Goal: Information Seeking & Learning: Understand process/instructions

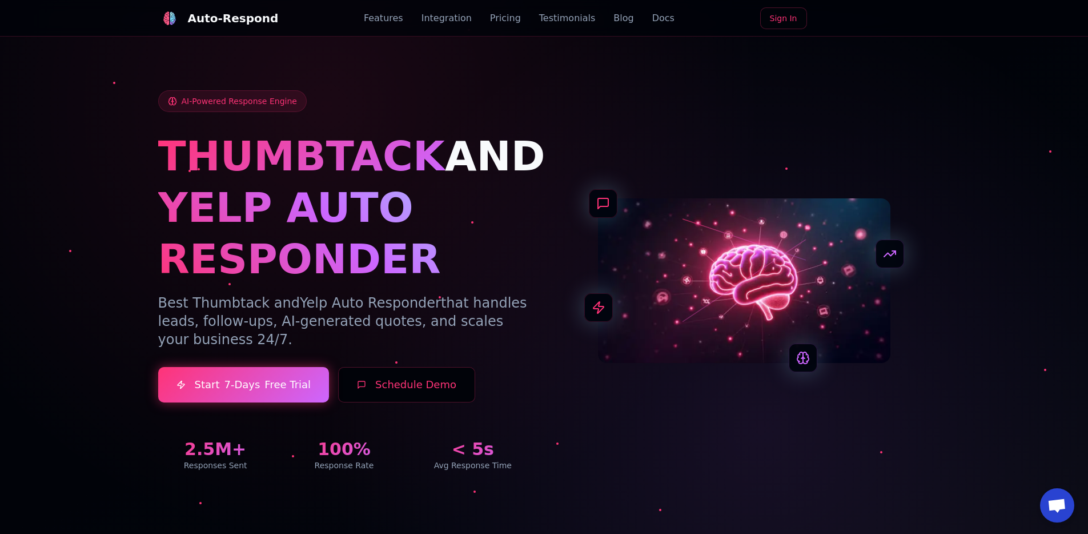
click at [591, 173] on div "AI-Powered Response Engine THUMBTACK AND YELP AUTO RESPONDER Best Thumbtack and…" at bounding box center [544, 280] width 772 height 381
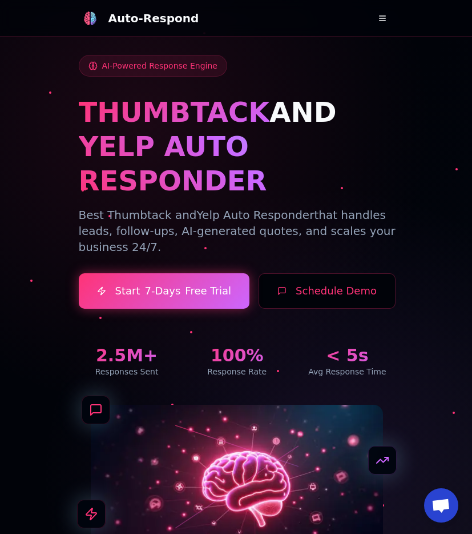
click at [426, 29] on nav "Auto-Respond Features Integration Pricing Testimonials Blog Docs Sign In Sign i…" at bounding box center [236, 18] width 472 height 37
click at [379, 18] on button at bounding box center [382, 18] width 23 height 23
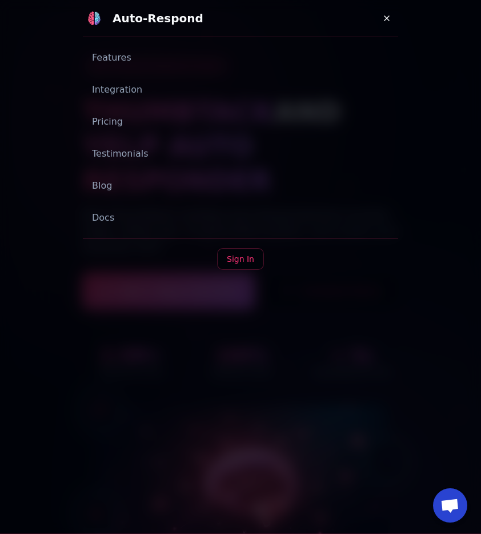
click at [378, 27] on button at bounding box center [386, 18] width 23 height 23
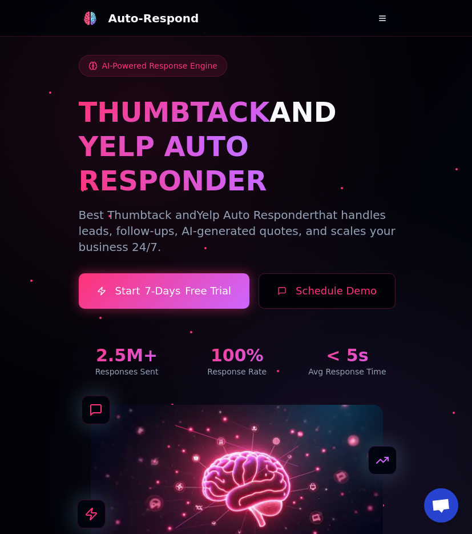
click at [381, 26] on button at bounding box center [382, 18] width 23 height 23
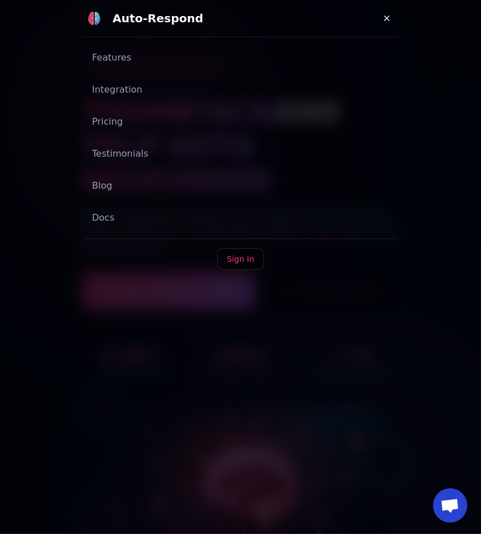
click at [99, 221] on link "Docs" at bounding box center [240, 217] width 315 height 23
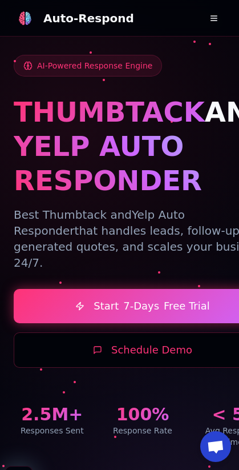
click at [209, 10] on button at bounding box center [214, 18] width 23 height 23
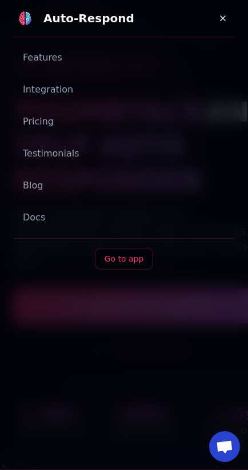
click at [40, 225] on link "Docs" at bounding box center [124, 217] width 221 height 23
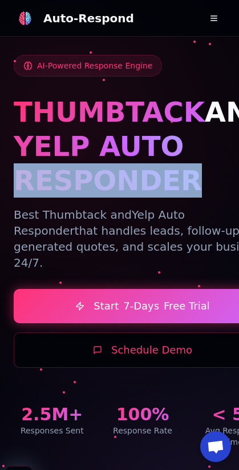
click at [40, 198] on h1 "YELP AUTO RESPONDER" at bounding box center [143, 163] width 258 height 69
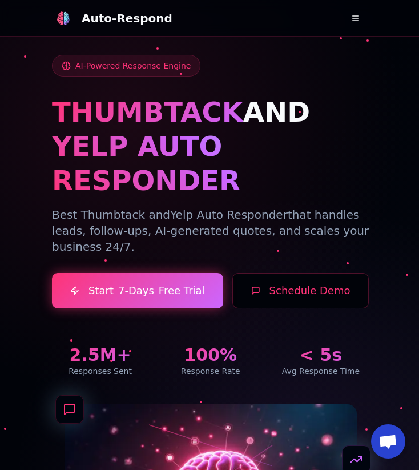
click at [239, 21] on button at bounding box center [356, 18] width 23 height 23
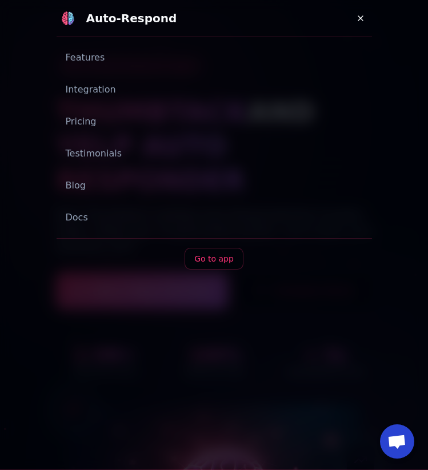
click at [77, 208] on link "Docs" at bounding box center [214, 217] width 315 height 23
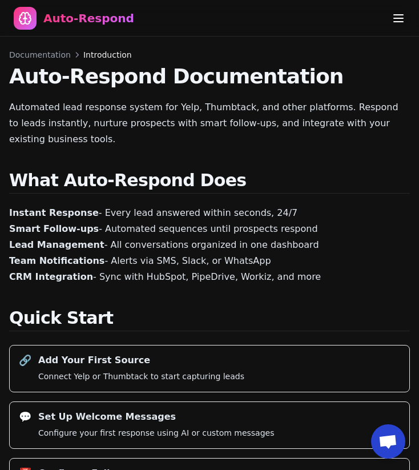
scroll to position [1, 0]
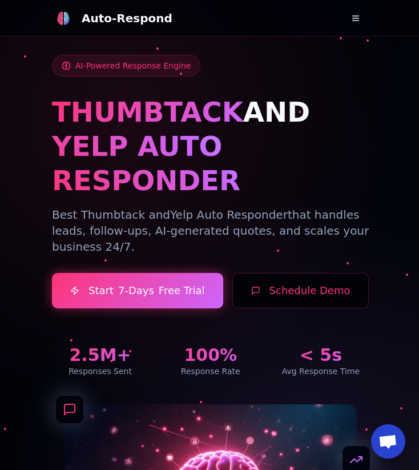
click at [351, 28] on button at bounding box center [356, 18] width 23 height 23
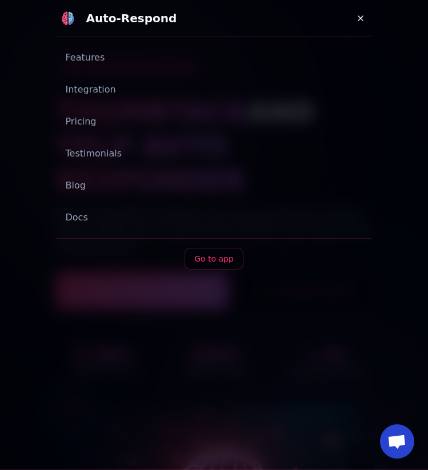
click at [79, 214] on link "Docs" at bounding box center [214, 217] width 315 height 23
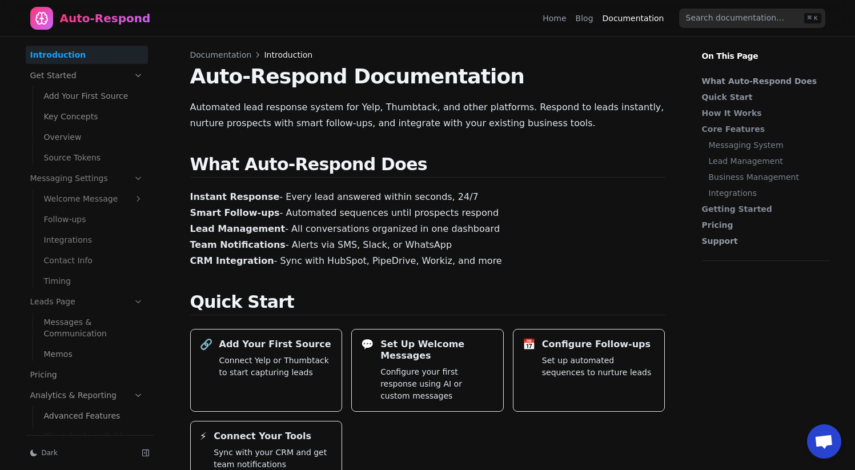
click at [106, 15] on div "Auto-Respond" at bounding box center [105, 18] width 91 height 16
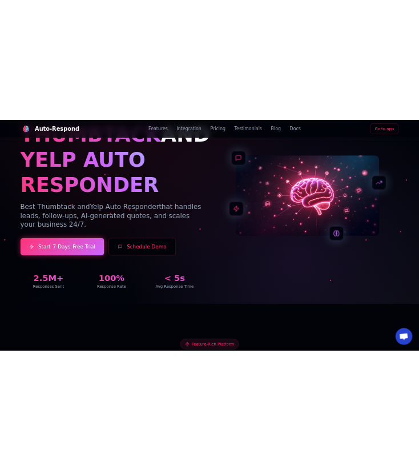
scroll to position [97, 0]
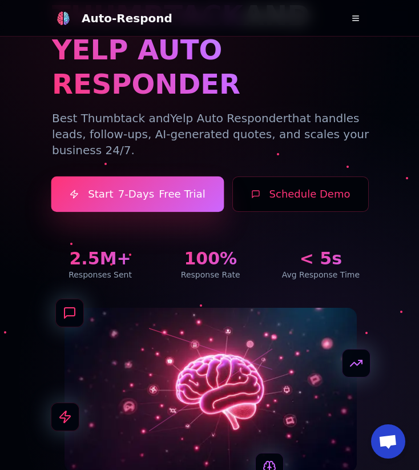
click at [149, 186] on span "7-Days" at bounding box center [136, 194] width 37 height 16
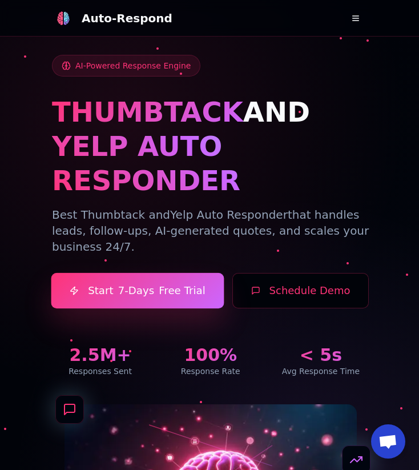
click at [183, 273] on link "Start 7-Days Free Trial" at bounding box center [137, 291] width 173 height 36
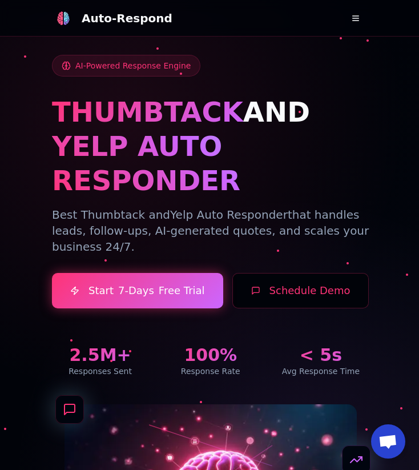
click at [167, 231] on div "AI-Powered Response Engine THUMBTACK AND YELP AUTO RESPONDER Best Thumbtack and…" at bounding box center [210, 216] width 317 height 322
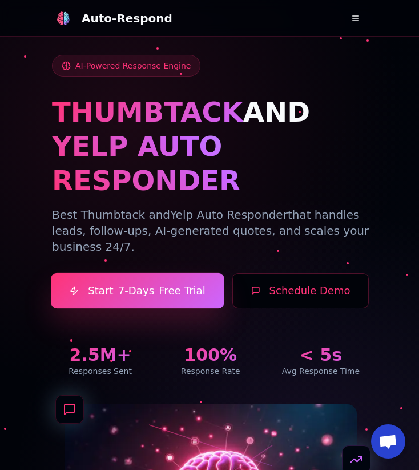
click at [167, 273] on link "Start 7-Days Free Trial" at bounding box center [137, 291] width 173 height 36
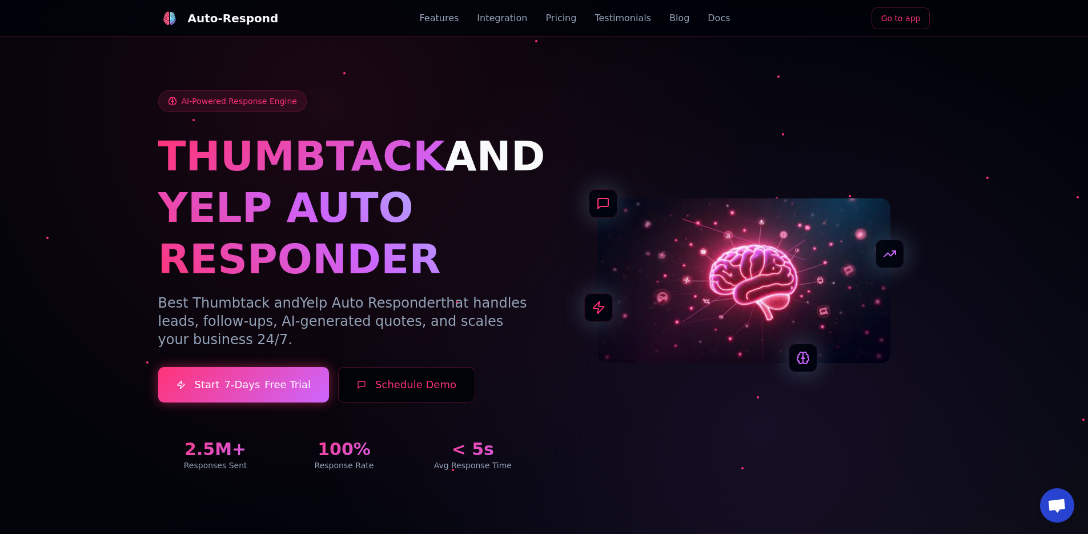
click at [652, 47] on div "AI-Powered Response Engine THUMBTACK AND YELP AUTO RESPONDER Best Thumbtack and…" at bounding box center [545, 266] width 800 height 463
click at [652, 13] on link "Go to app" at bounding box center [901, 18] width 59 height 22
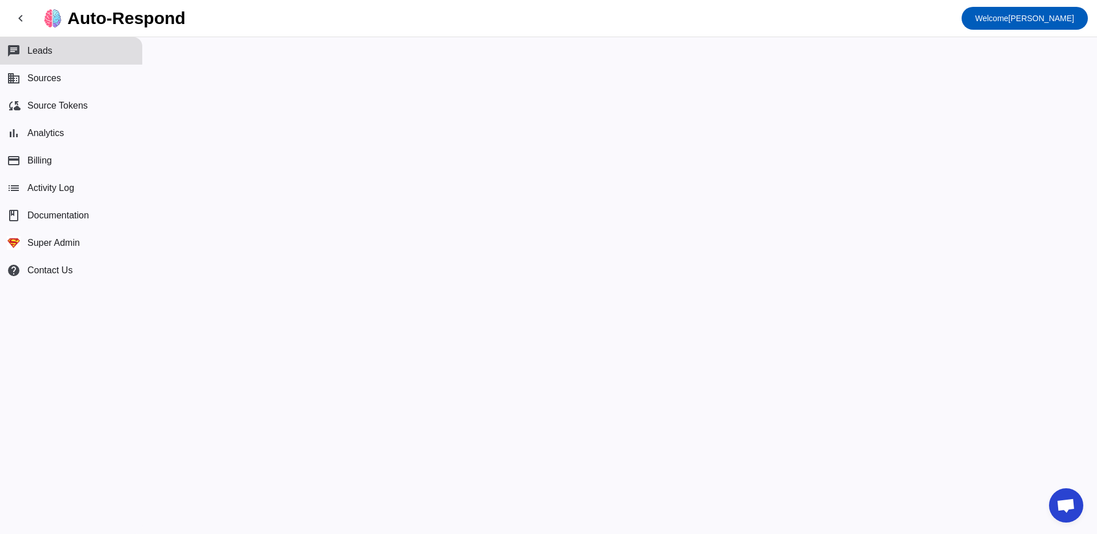
click at [678, 288] on mat-sidenav-content at bounding box center [620, 285] width 954 height 496
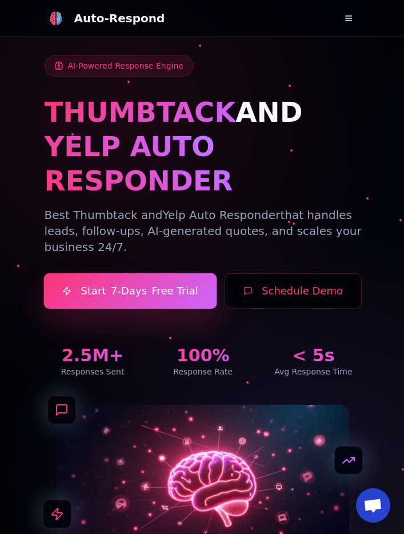
click at [183, 273] on link "Start 7-Days Free Trial" at bounding box center [129, 291] width 173 height 36
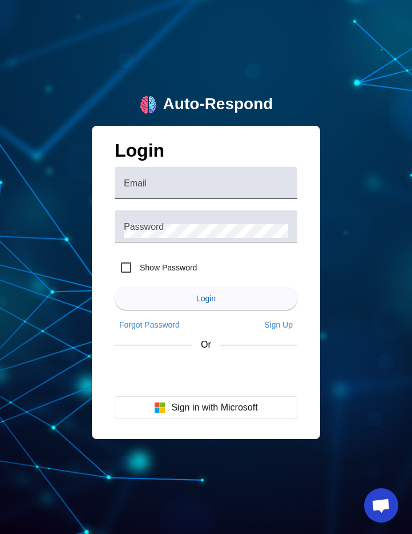
click at [211, 35] on div "Auto-Respond Login Email Password Show Password Login Forgot Password Sign Up O…" at bounding box center [206, 267] width 412 height 534
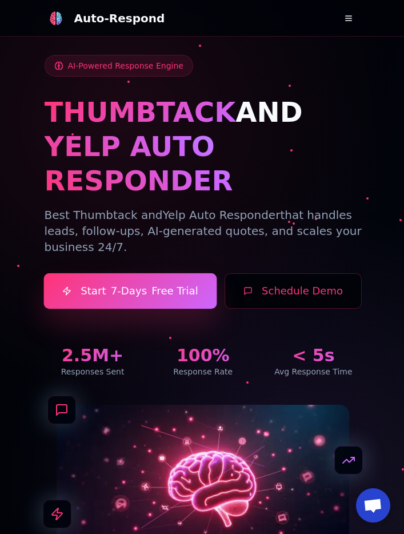
click at [167, 273] on link "Start 7-Days Free Trial" at bounding box center [129, 291] width 173 height 36
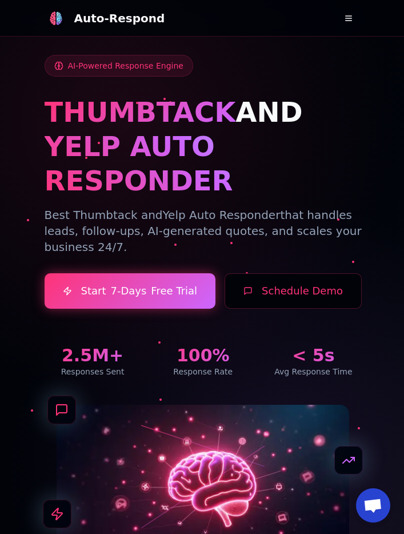
click at [402, 126] on div at bounding box center [202, 298] width 404 height 596
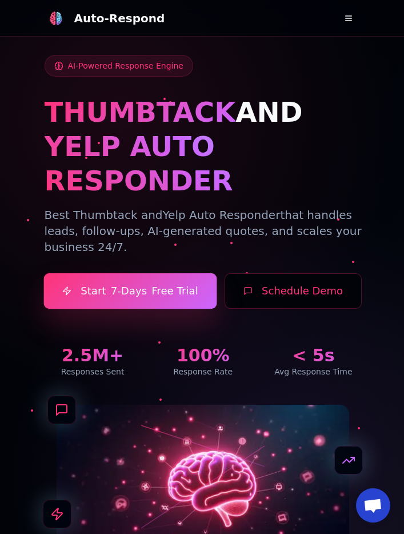
click at [190, 273] on link "Start 7-Days Free Trial" at bounding box center [129, 291] width 173 height 36
click at [159, 273] on link "Start 7-Days Free Trial" at bounding box center [129, 291] width 173 height 36
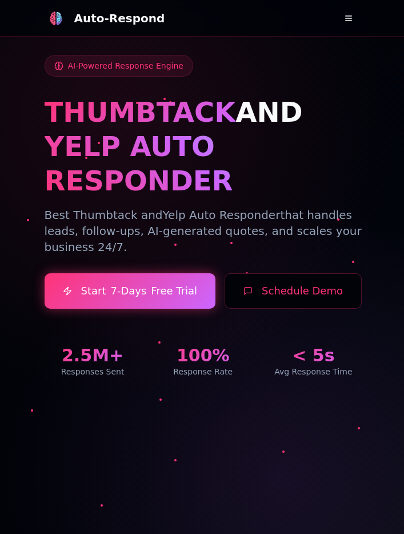
click at [152, 234] on div "AI-Powered Response Engine THUMBTACK AND YELP AUTO RESPONDER Best Thumbtack and…" at bounding box center [203, 216] width 317 height 322
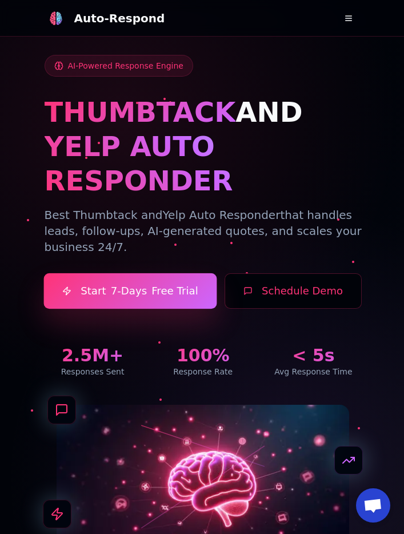
click at [149, 273] on link "Start 7-Days Free Trial" at bounding box center [129, 291] width 173 height 36
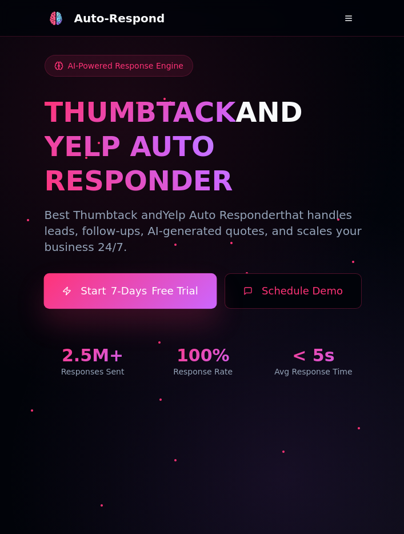
click at [113, 283] on span "7-Days" at bounding box center [128, 291] width 37 height 16
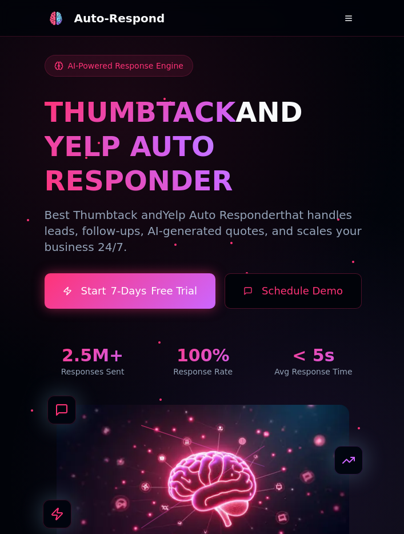
click at [122, 234] on div "AI-Powered Response Engine THUMBTACK AND YELP AUTO RESPONDER Best Thumbtack and…" at bounding box center [203, 216] width 317 height 322
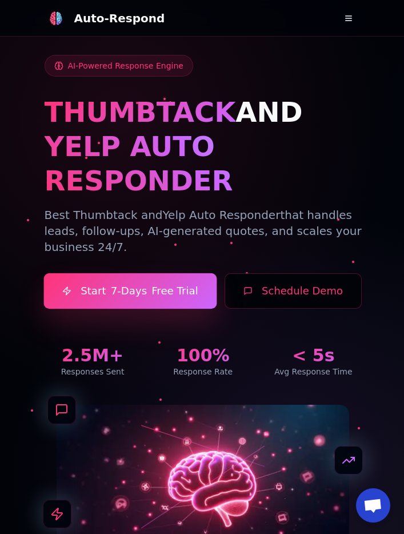
click at [116, 273] on link "Start 7-Days Free Trial" at bounding box center [129, 291] width 173 height 36
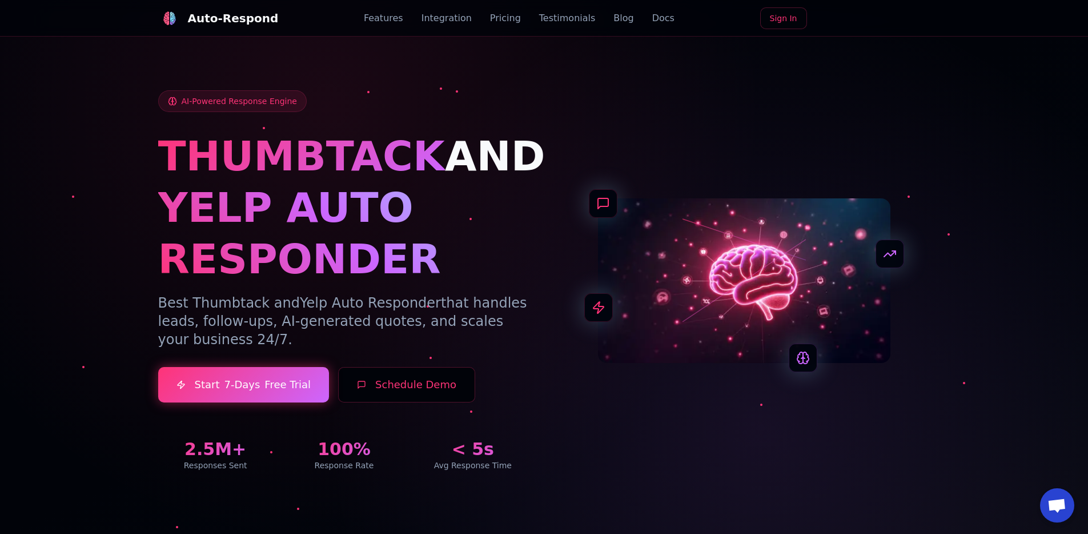
click at [403, 19] on link "Docs" at bounding box center [663, 18] width 22 height 14
click at [456, 239] on h1 "YELP AUTO RESPONDER" at bounding box center [344, 233] width 373 height 103
click at [274, 379] on link "Start 7-Days Free Trial" at bounding box center [243, 385] width 173 height 36
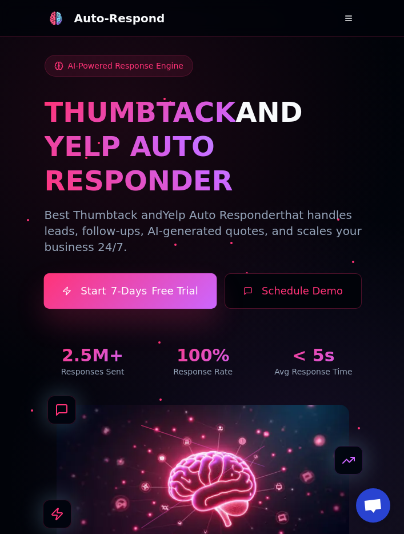
click at [157, 273] on link "Start 7-Days Free Trial" at bounding box center [129, 291] width 173 height 36
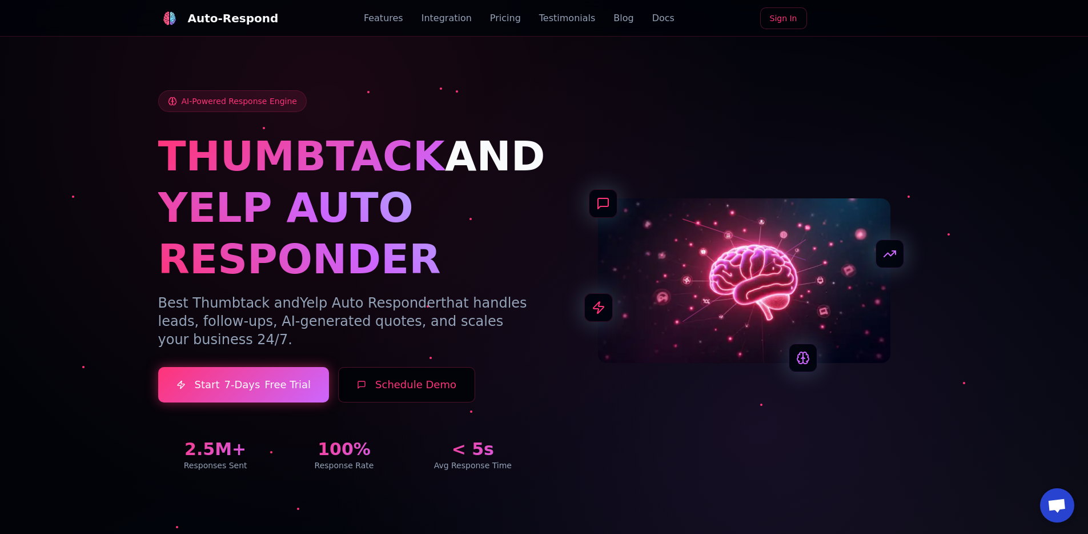
click at [323, 311] on p "Best Thumbtack and Yelp Auto Responder that handles leads, follow-ups, AI-gener…" at bounding box center [344, 321] width 373 height 55
click at [652, 14] on link "Docs" at bounding box center [663, 18] width 22 height 14
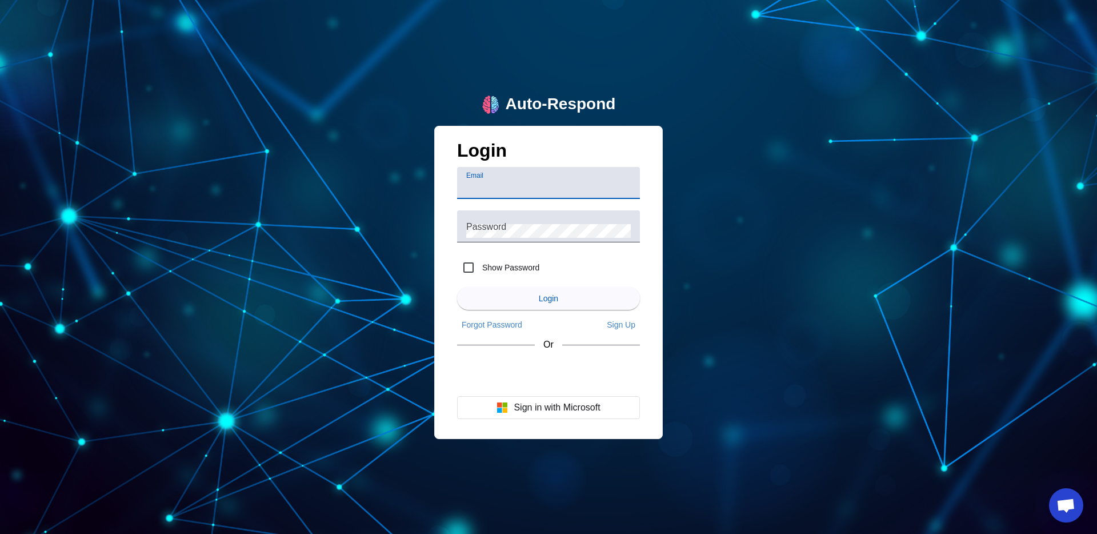
click at [406, 52] on div "Auto-Respond Login Email Password Show Password Login Forgot Password Sign Up O…" at bounding box center [548, 267] width 1097 height 534
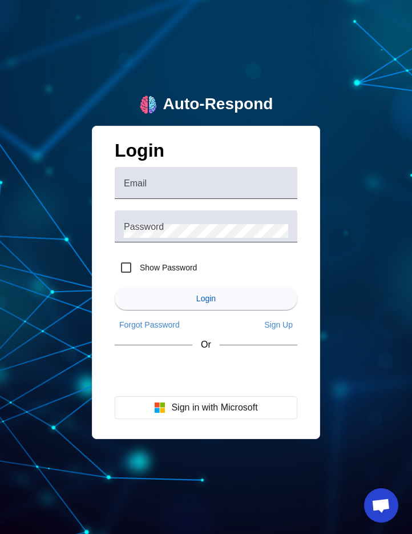
click at [167, 46] on div "Auto-Respond Login Email Password Show Password Login Forgot Password Sign Up O…" at bounding box center [206, 267] width 412 height 534
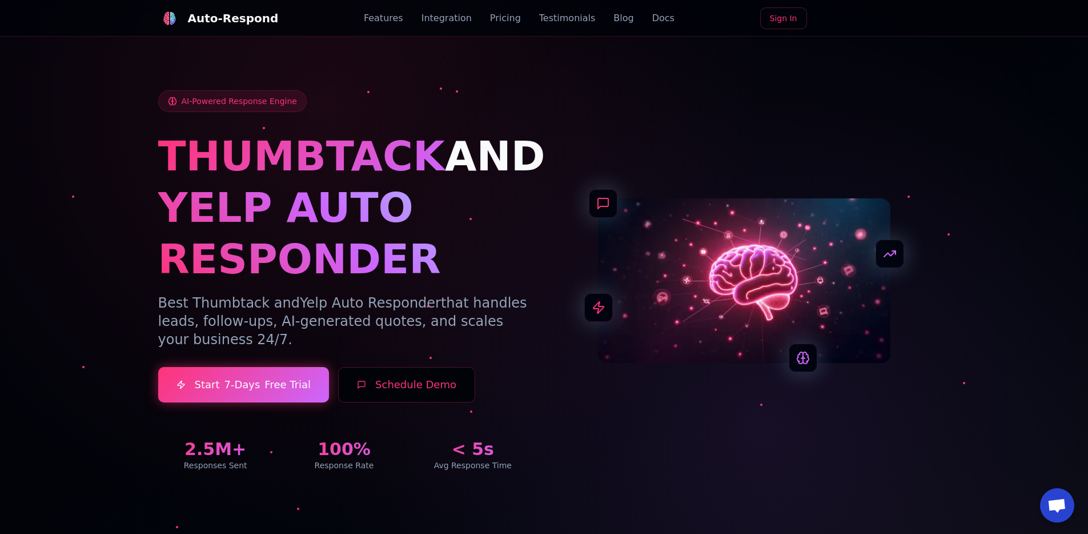
click at [794, 63] on div "AI-Powered Response Engine THUMBTACK AND YELP AUTO RESPONDER Best Thumbtack and…" at bounding box center [545, 266] width 800 height 463
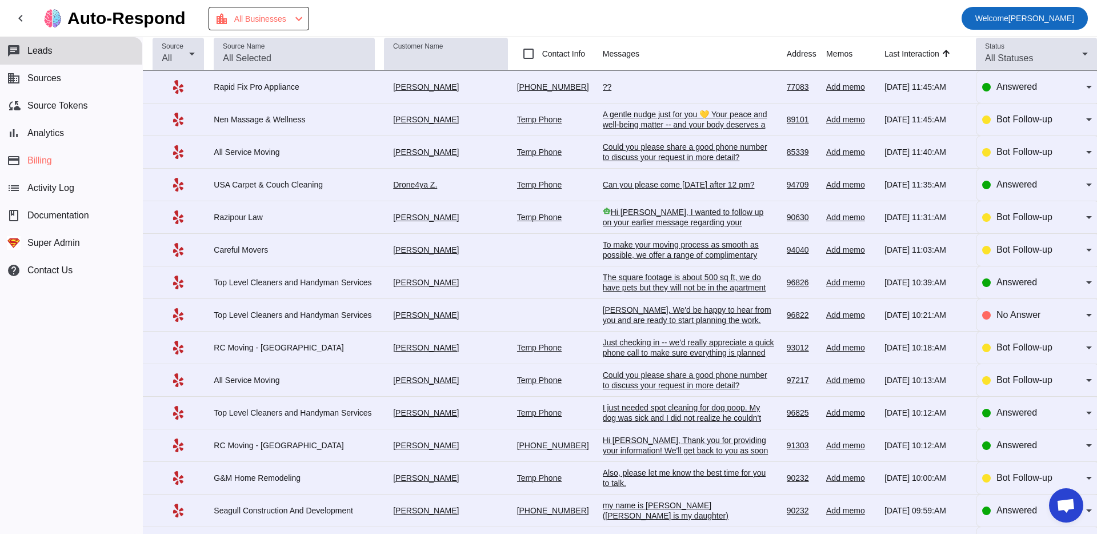
click at [1003, 23] on span "Welcome [PERSON_NAME]" at bounding box center [1024, 18] width 99 height 16
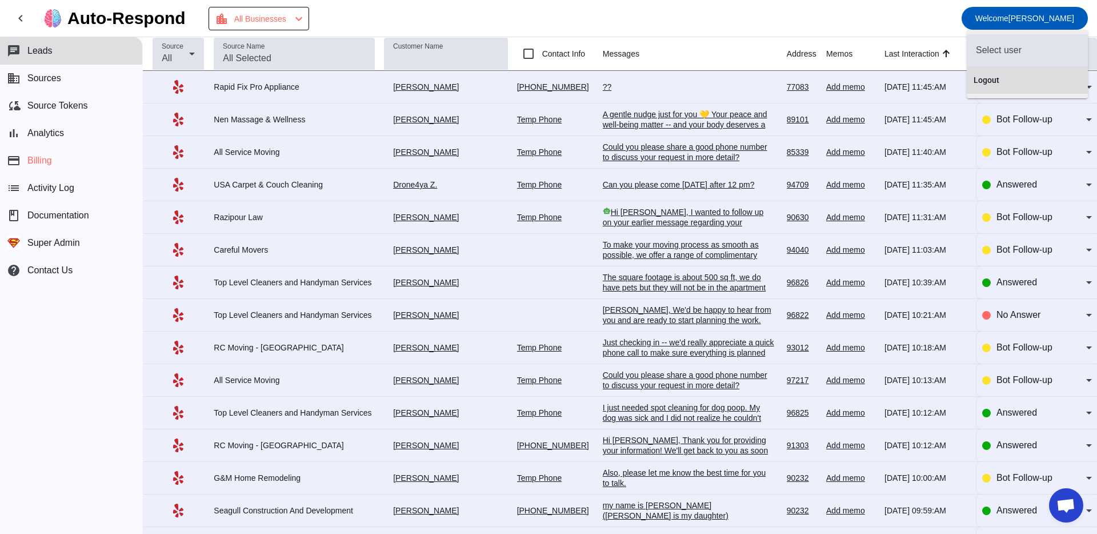
click at [990, 85] on span "Logout" at bounding box center [1027, 79] width 107 height 11
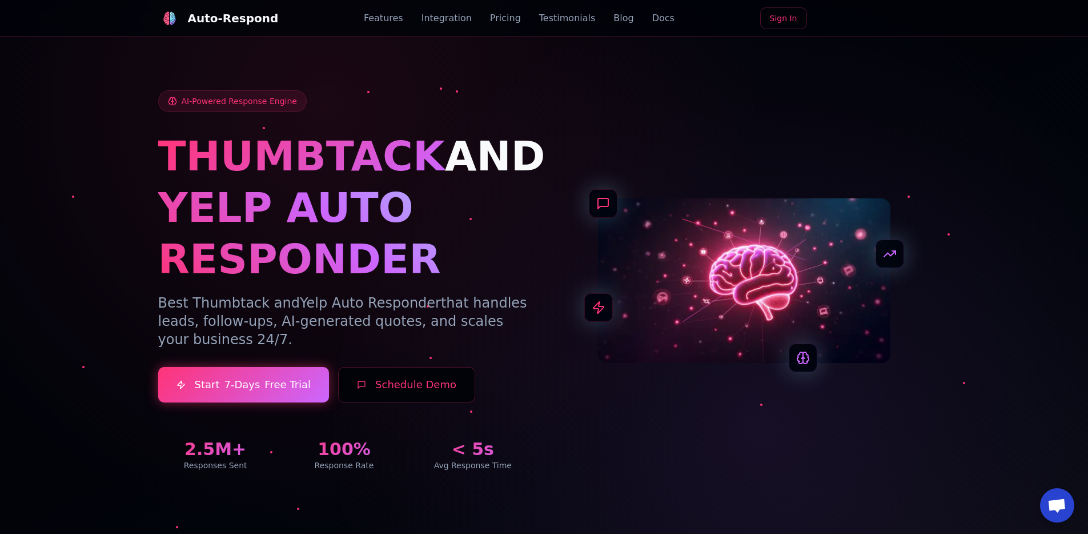
click at [558, 69] on div "AI-Powered Response Engine THUMBTACK AND YELP AUTO RESPONDER Best Thumbtack and…" at bounding box center [545, 266] width 800 height 463
click at [664, 22] on div "Auto-Respond Features Integration Pricing Testimonials Blog Docs Sign In" at bounding box center [544, 18] width 772 height 37
click at [659, 23] on link "Docs" at bounding box center [663, 18] width 22 height 14
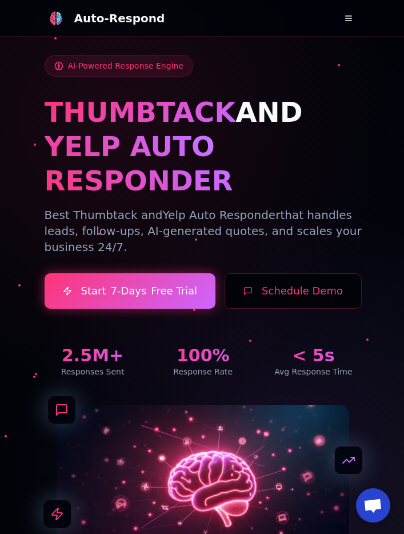
click at [343, 20] on button at bounding box center [348, 18] width 23 height 23
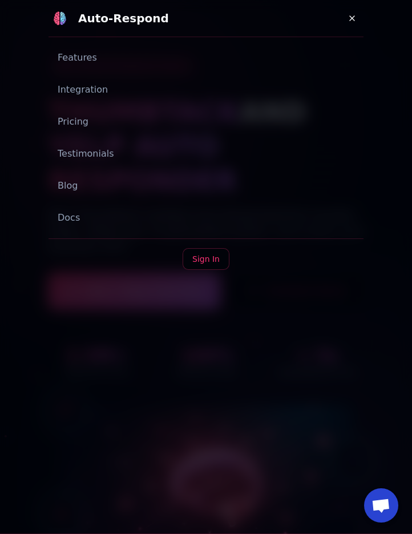
click at [75, 221] on link "Docs" at bounding box center [206, 217] width 315 height 23
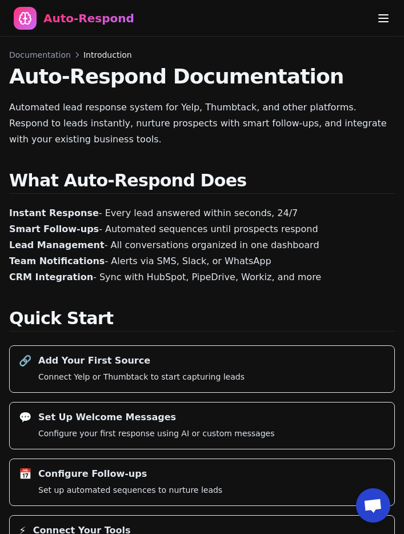
click at [79, 5] on nav "Auto-Respond Home Blog Documentation ⌘ K" at bounding box center [202, 18] width 404 height 37
click at [78, 17] on div "Auto-Respond" at bounding box center [88, 18] width 91 height 16
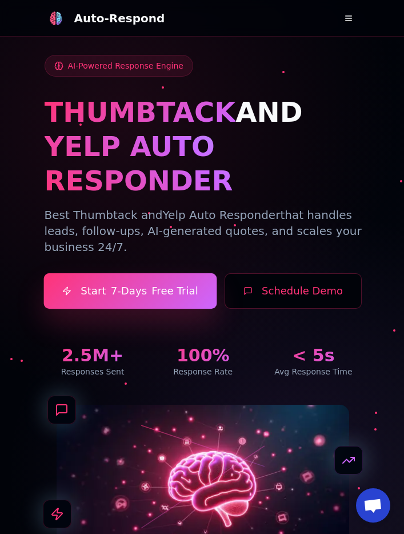
click at [184, 273] on link "Start 7-Days Free Trial" at bounding box center [129, 291] width 173 height 36
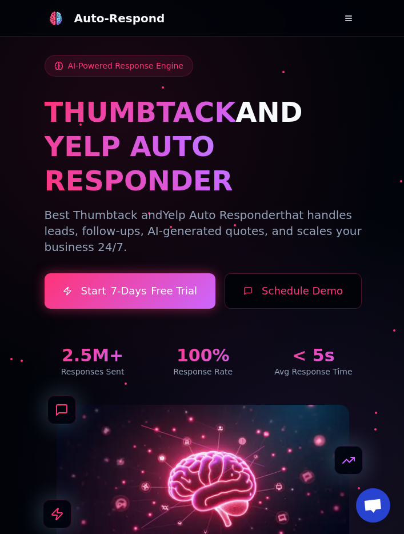
click at [349, 18] on button at bounding box center [348, 18] width 23 height 23
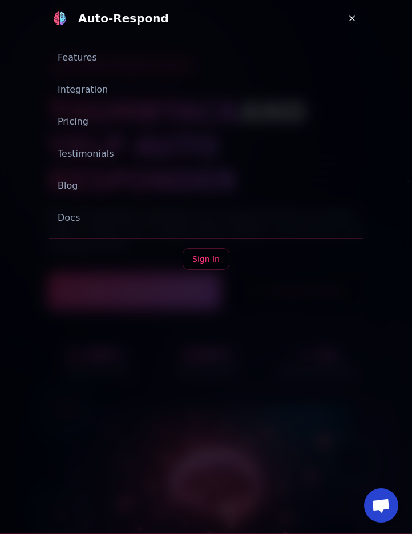
click at [103, 215] on link "Docs" at bounding box center [206, 217] width 315 height 23
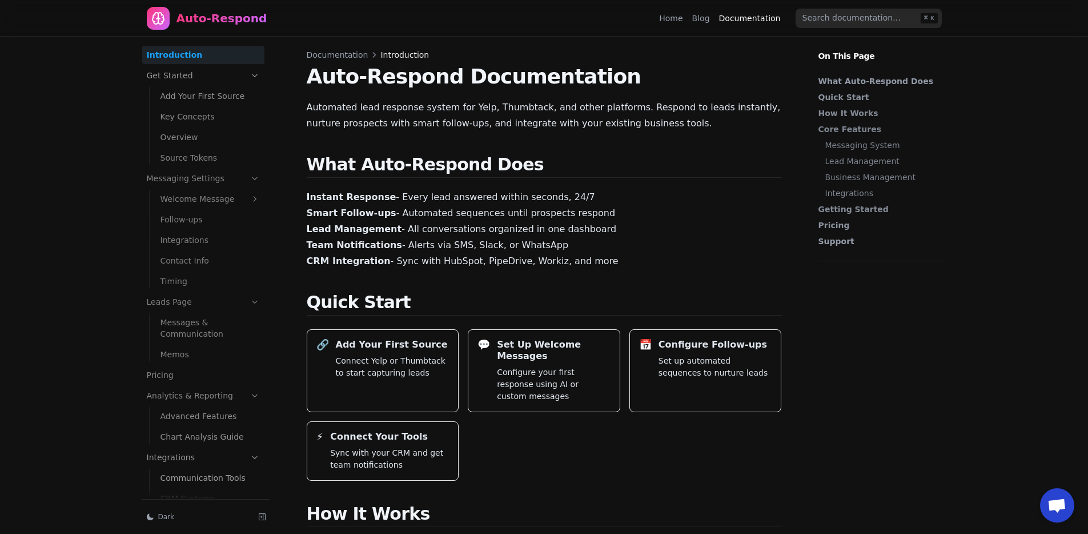
click at [187, 120] on link "Key Concepts" at bounding box center [210, 116] width 109 height 18
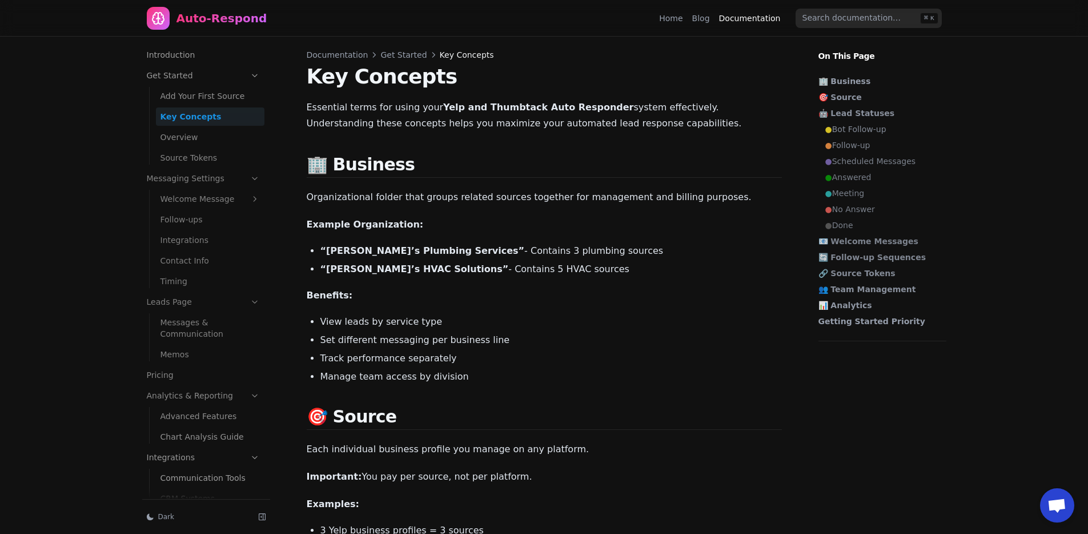
click at [315, 6] on nav "Auto-Respond Home Blog Documentation ⌘ K" at bounding box center [544, 18] width 823 height 37
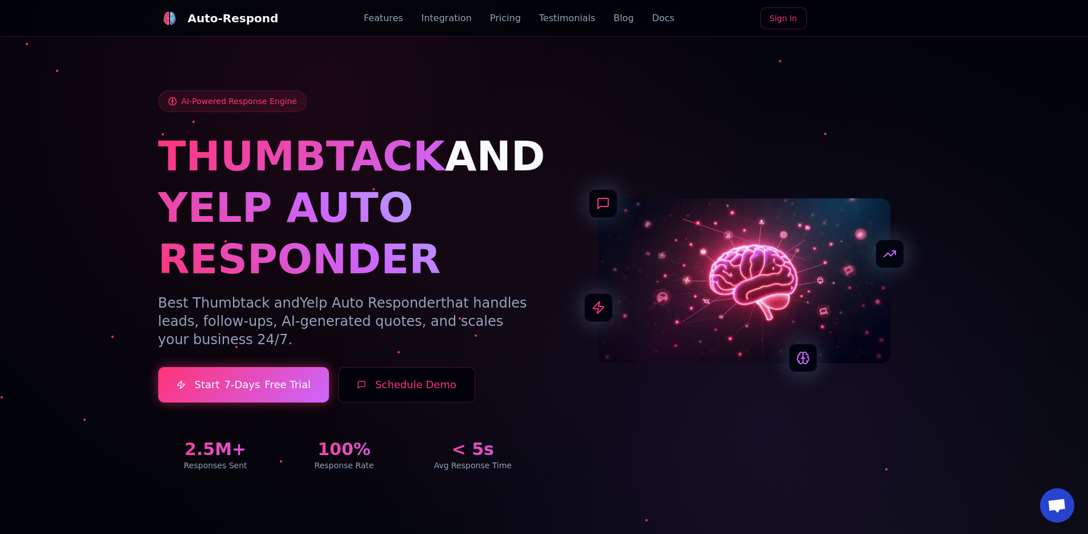
click at [575, 42] on div "AI-Powered Response Engine THUMBTACK AND YELP AUTO RESPONDER Best Thumbtack and…" at bounding box center [545, 266] width 800 height 463
click at [708, 20] on link "Docs" at bounding box center [719, 18] width 22 height 14
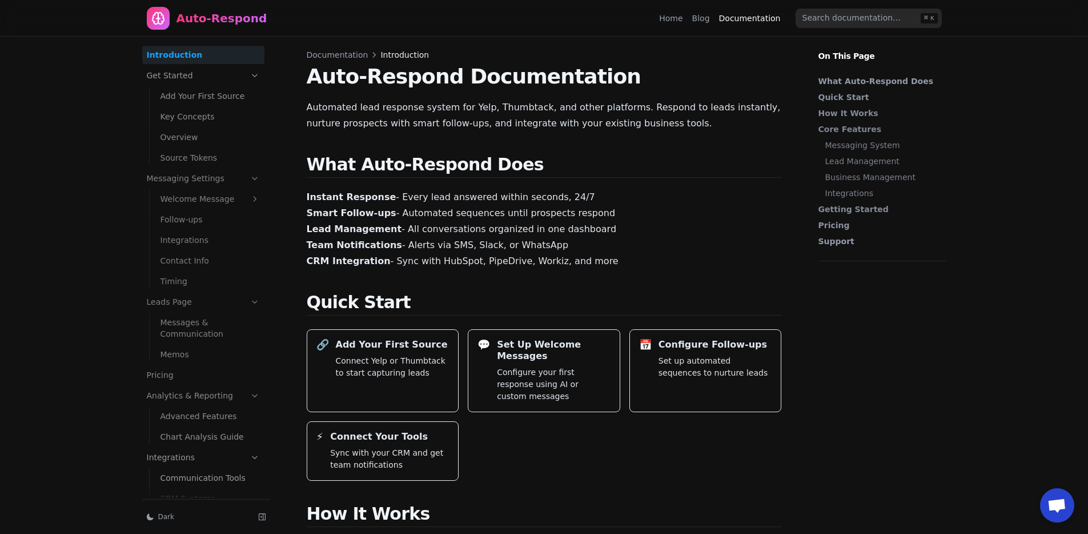
click at [189, 165] on link "Source Tokens" at bounding box center [210, 158] width 109 height 18
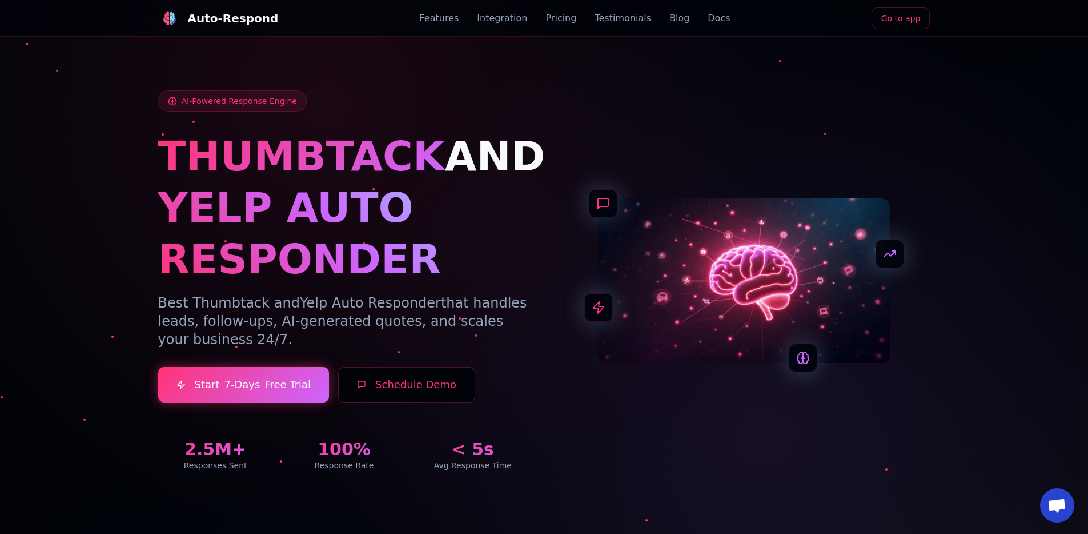
click at [712, 5] on div "Auto-Respond Features Integration Pricing Testimonials Blog Docs Go to app" at bounding box center [544, 18] width 772 height 37
click at [698, 29] on div "Auto-Respond Features Integration Pricing Testimonials Blog Docs Go to app" at bounding box center [544, 18] width 772 height 37
click at [708, 14] on link "Docs" at bounding box center [719, 18] width 22 height 14
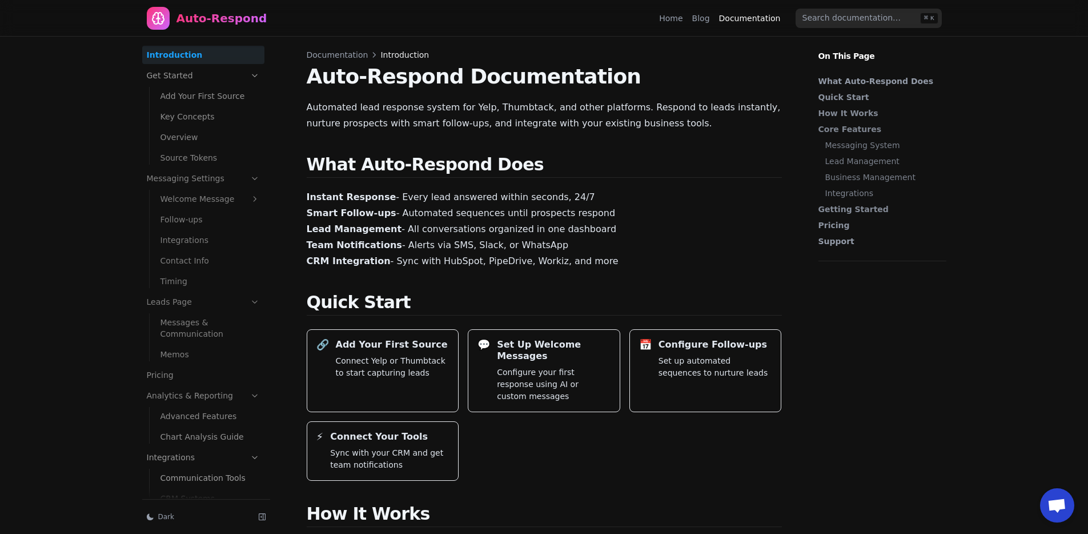
click at [186, 145] on link "Overview" at bounding box center [210, 137] width 109 height 18
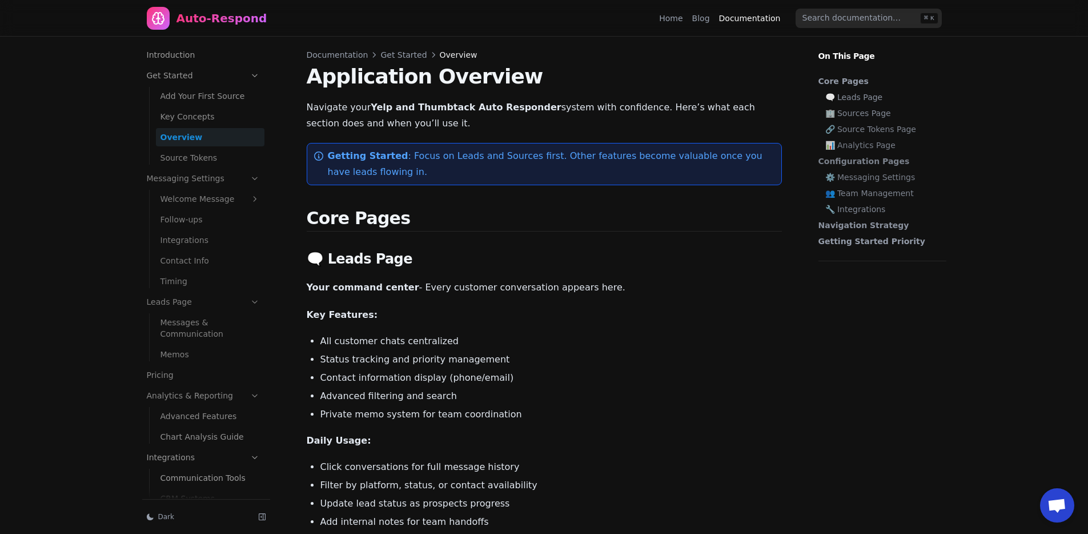
click at [610, 286] on p "Your command center - Every customer conversation appears here." at bounding box center [544, 287] width 475 height 16
click at [223, 12] on div "Auto-Respond" at bounding box center [222, 18] width 91 height 16
